Goal: Transaction & Acquisition: Purchase product/service

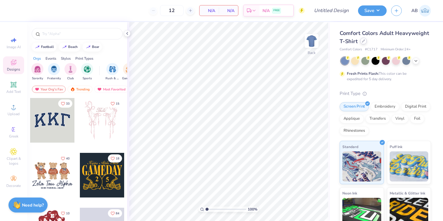
click at [364, 42] on icon at bounding box center [363, 40] width 3 height 3
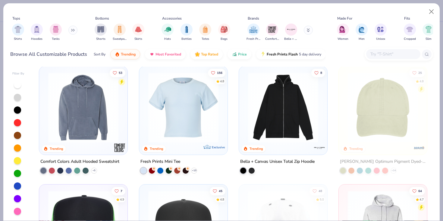
scroll to position [949, 0]
click at [255, 29] on img "filter for Fresh Prints" at bounding box center [253, 28] width 9 height 9
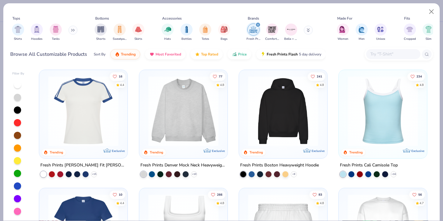
click at [284, 123] on img at bounding box center [283, 111] width 76 height 70
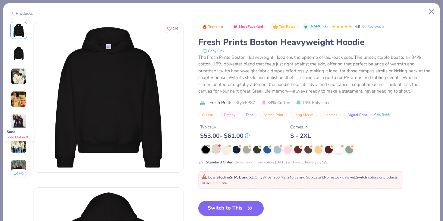
click at [219, 147] on span at bounding box center [218, 145] width 3 height 3
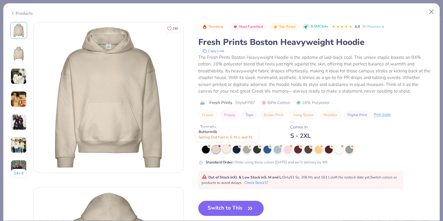
click at [223, 149] on div at bounding box center [226, 149] width 8 height 8
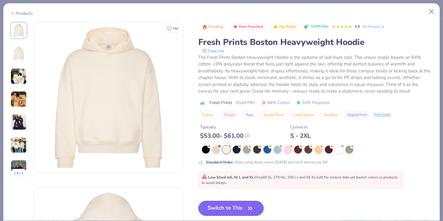
click at [234, 212] on button "Switch to This" at bounding box center [230, 208] width 65 height 15
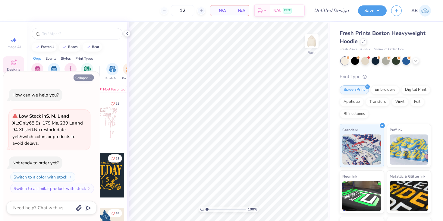
click at [88, 77] on icon "button" at bounding box center [90, 78] width 4 height 4
type textarea "x"
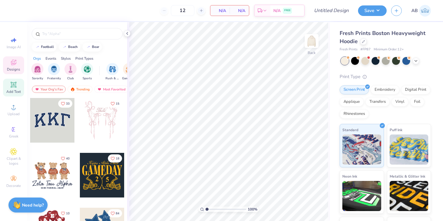
click at [15, 86] on icon at bounding box center [13, 84] width 5 height 5
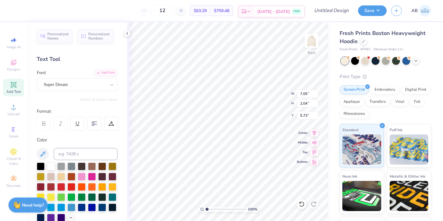
type textarea "APX"
click at [73, 86] on div "Super Dream" at bounding box center [74, 84] width 63 height 9
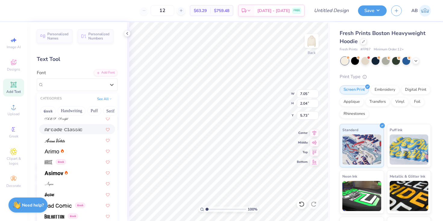
scroll to position [177, 0]
click at [71, 160] on div "Greek" at bounding box center [77, 160] width 65 height 6
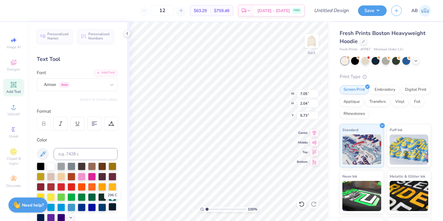
click at [115, 208] on div at bounding box center [112, 207] width 8 height 8
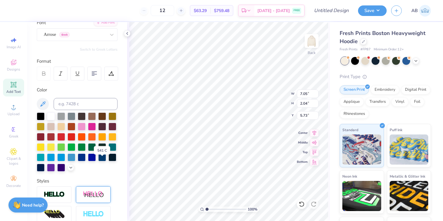
scroll to position [51, 0]
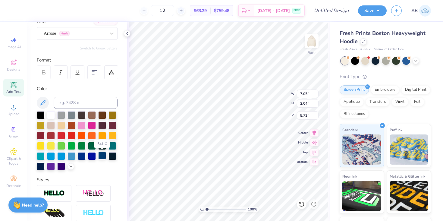
click at [99, 154] on div at bounding box center [102, 155] width 8 height 8
type input "4.37"
type input "5.17"
type input "3.00"
type input "3.77"
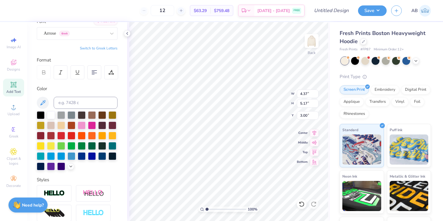
type input "4.46"
type input "3.04"
type input "3.59"
click at [312, 42] on img at bounding box center [311, 41] width 24 height 24
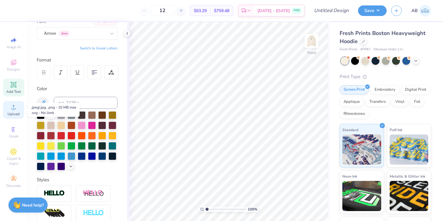
click at [13, 117] on div "Upload" at bounding box center [13, 110] width 21 height 18
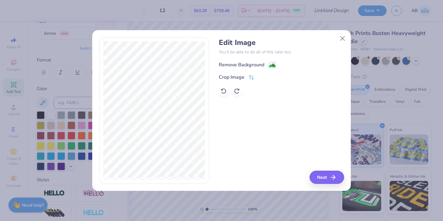
click at [251, 63] on div "Remove Background" at bounding box center [241, 64] width 45 height 7
click at [326, 179] on button "Next" at bounding box center [327, 176] width 35 height 13
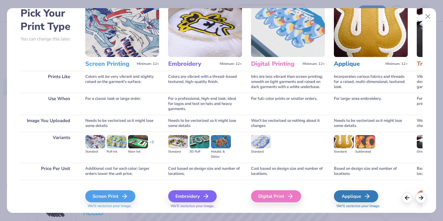
scroll to position [49, 0]
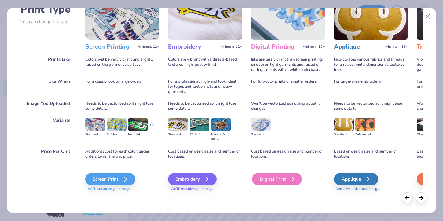
click at [285, 179] on div "Digital Print" at bounding box center [277, 179] width 50 height 12
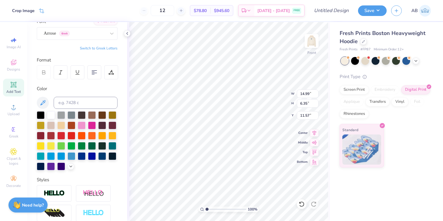
type input "5.00"
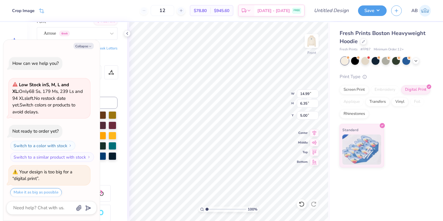
scroll to position [18, 0]
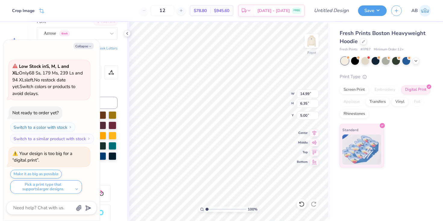
type textarea "x"
type input "6.51"
click at [308, 95] on input "14.99" at bounding box center [308, 93] width 22 height 8
type input "15"
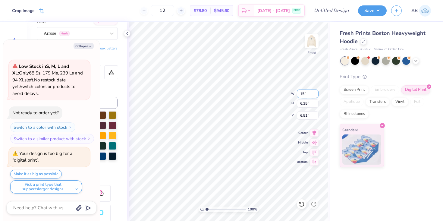
type textarea "x"
type input "15.00"
type input "6.36"
type input "1"
type input "20"
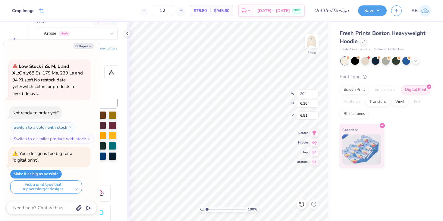
click at [50, 174] on button "Make it as big as possible" at bounding box center [35, 174] width 51 height 9
type textarea "x"
type input "15.00"
type input "5.00"
type textarea "x"
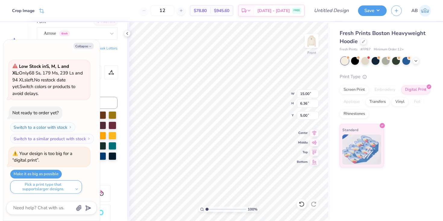
type input "7.22"
click at [92, 47] on button "Collapse" at bounding box center [83, 46] width 20 height 6
type textarea "x"
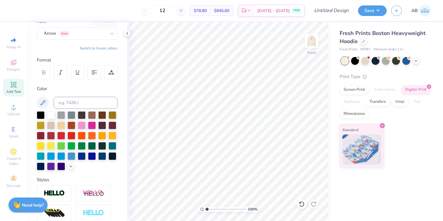
click at [16, 83] on icon at bounding box center [13, 84] width 7 height 7
type input "14.43"
type textarea "Alpha Rho Chi"
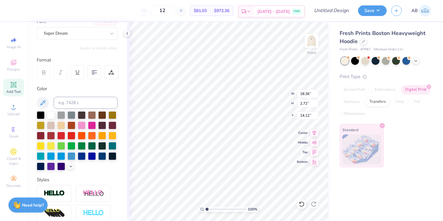
type input "15.00"
type input "6.36"
type input "7.22"
type input "18.36"
type input "2.72"
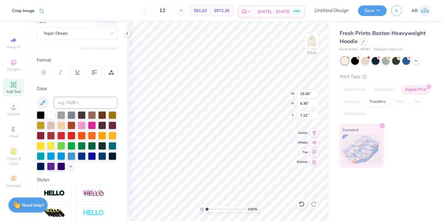
type input "14.12"
click at [306, 95] on input "18.36" at bounding box center [308, 93] width 22 height 8
click at [308, 95] on input "18.36" at bounding box center [308, 93] width 22 height 8
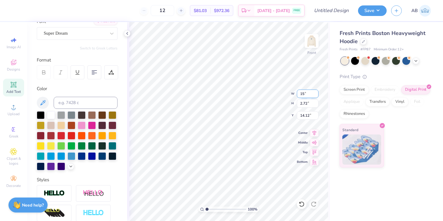
type input "15.00"
type input "2.22"
type input "14.37"
type input "13.64"
click at [42, 166] on div at bounding box center [41, 166] width 8 height 8
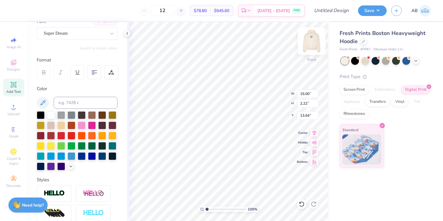
click at [314, 46] on img at bounding box center [311, 41] width 24 height 24
